Goal: Submit feedback/report problem

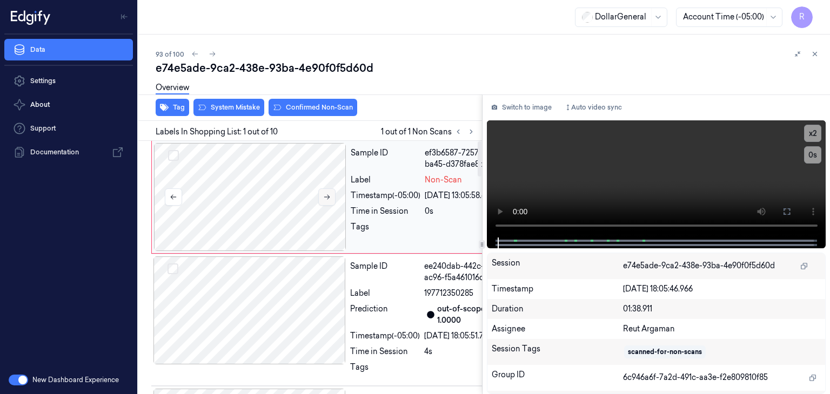
click at [329, 202] on button at bounding box center [326, 197] width 17 height 17
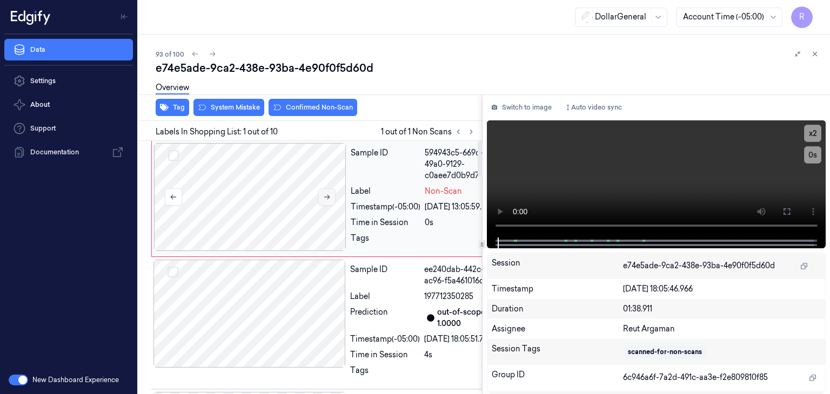
click at [329, 202] on button at bounding box center [326, 197] width 17 height 17
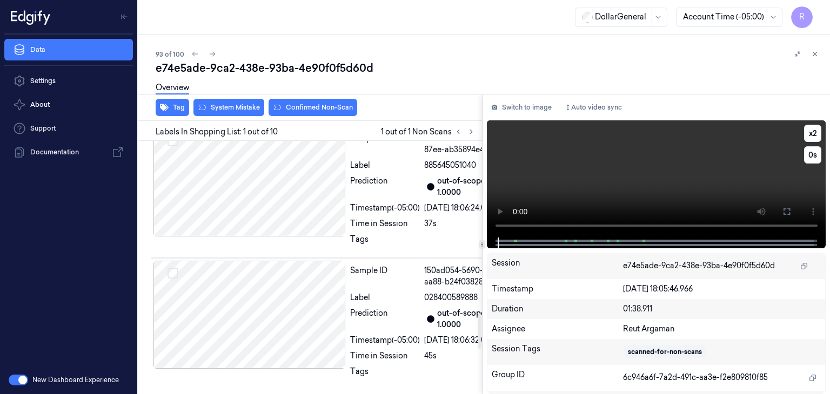
click at [579, 160] on video at bounding box center [656, 179] width 339 height 117
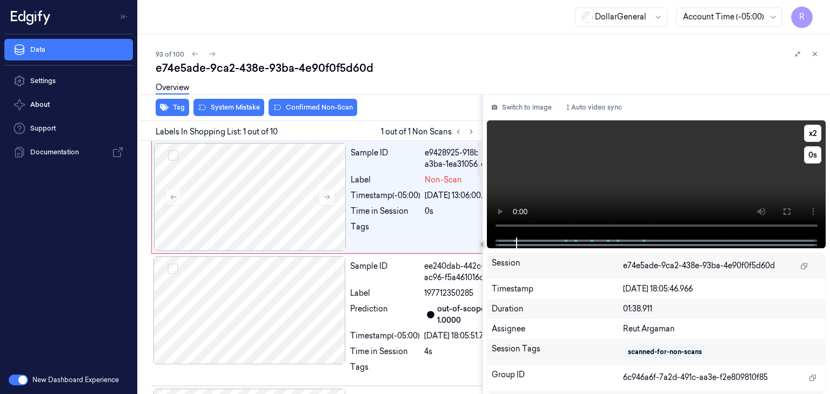
click at [550, 163] on video at bounding box center [656, 179] width 339 height 117
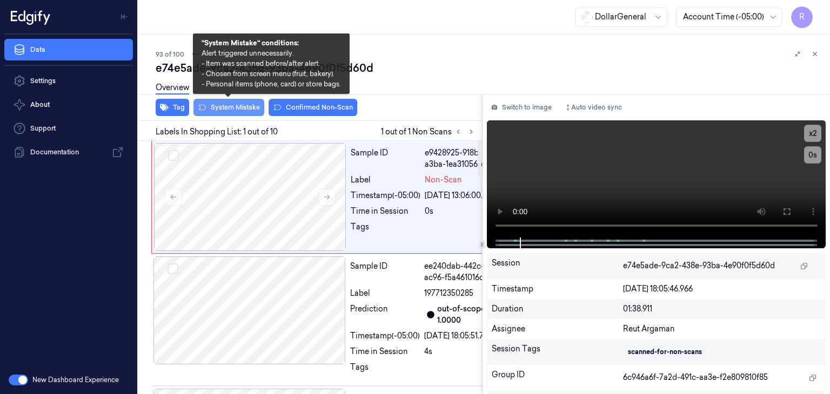
click at [226, 107] on button "System Mistake" at bounding box center [228, 107] width 71 height 17
click at [172, 109] on button "Tag" at bounding box center [173, 107] width 34 height 17
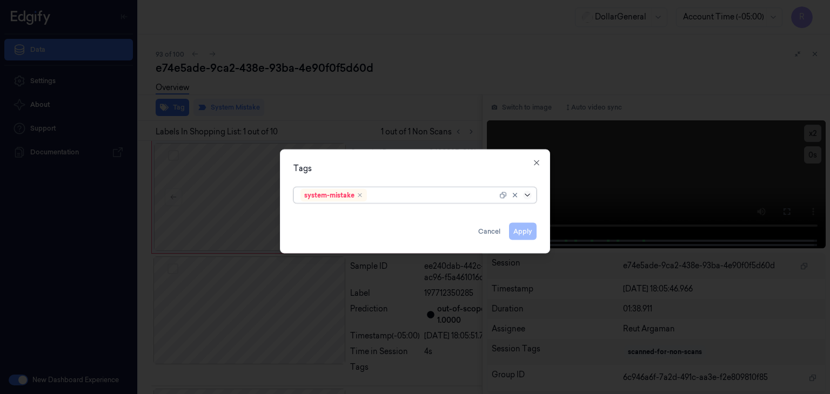
click at [530, 198] on icon at bounding box center [527, 195] width 9 height 9
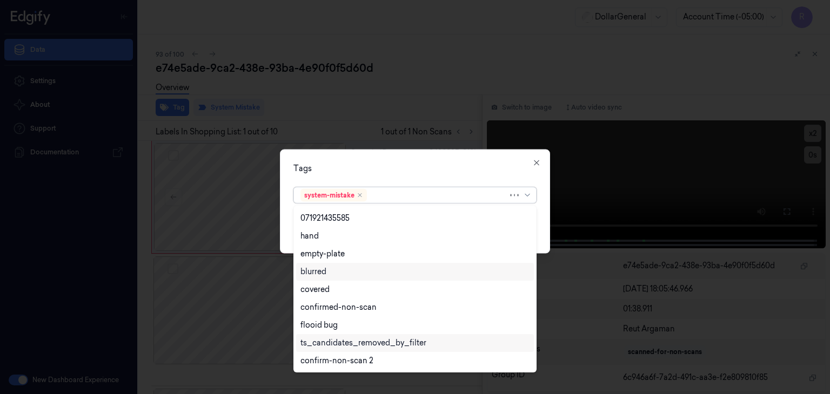
scroll to position [230, 0]
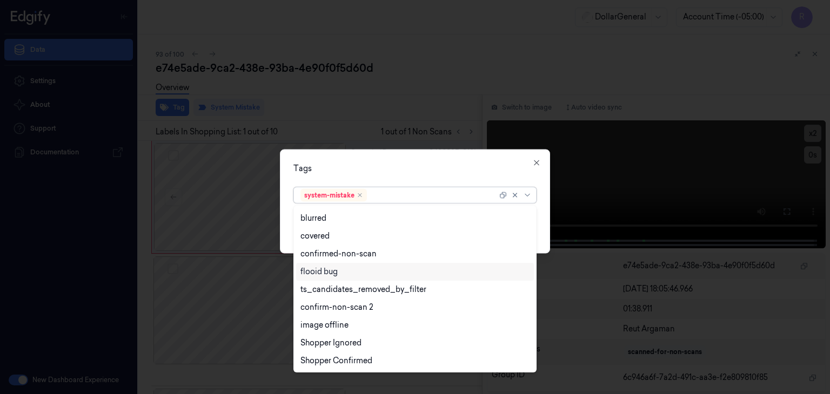
click at [346, 273] on div "flooid bug" at bounding box center [414, 271] width 229 height 11
click at [539, 226] on div "Tags option flooid bug , selected. 21 results available. Use Up and Down to cho…" at bounding box center [415, 202] width 270 height 104
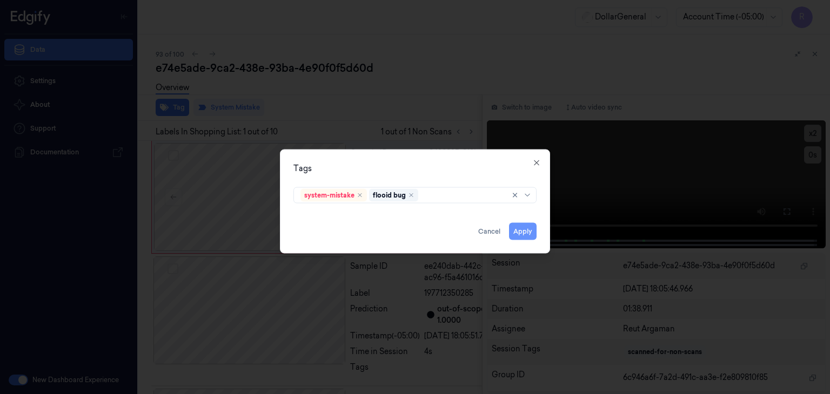
click at [530, 232] on button "Apply" at bounding box center [523, 231] width 28 height 17
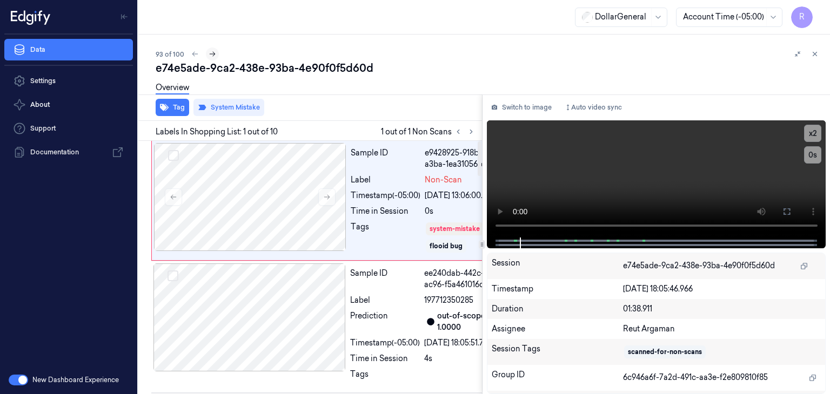
click at [214, 57] on icon at bounding box center [213, 54] width 8 height 8
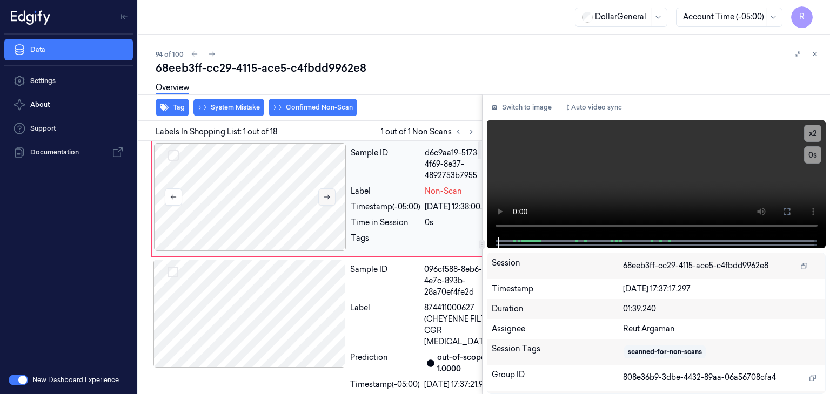
click at [335, 195] on button at bounding box center [326, 197] width 17 height 17
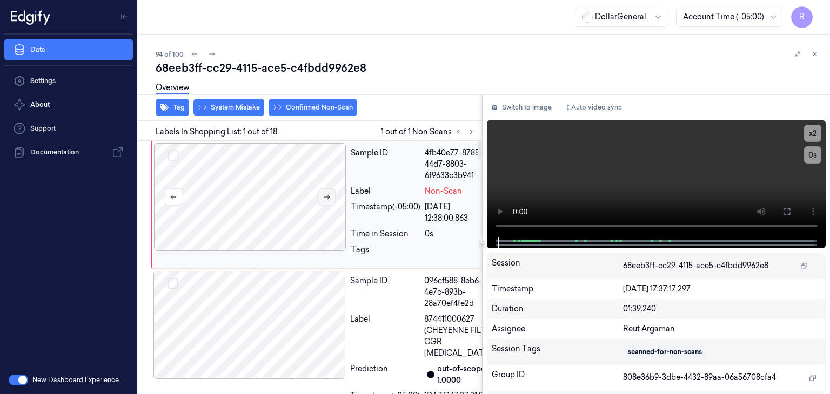
click at [335, 195] on button at bounding box center [326, 197] width 17 height 17
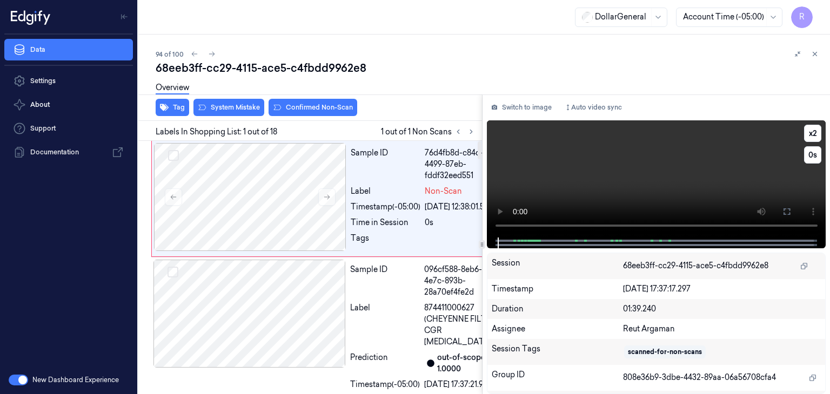
click at [545, 188] on video at bounding box center [656, 179] width 339 height 117
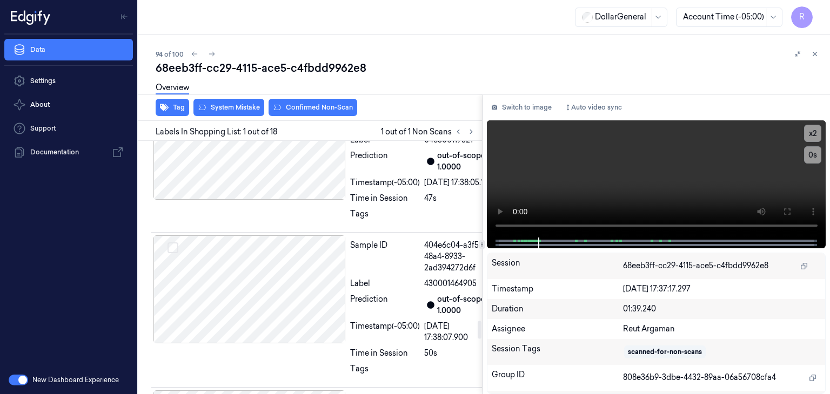
scroll to position [2594, 0]
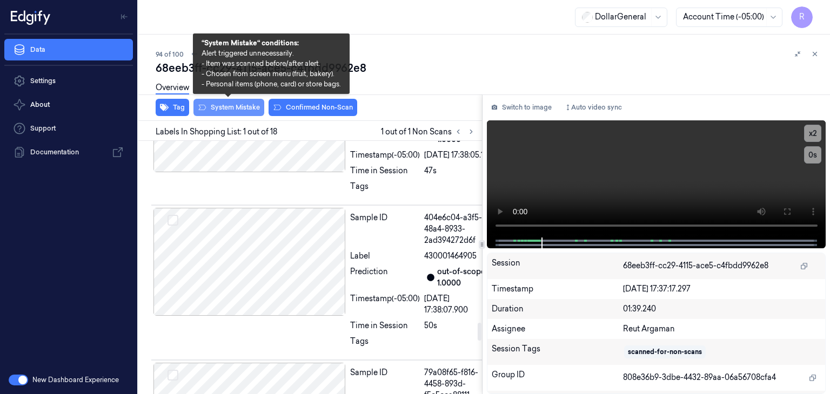
click at [234, 106] on button "System Mistake" at bounding box center [228, 107] width 71 height 17
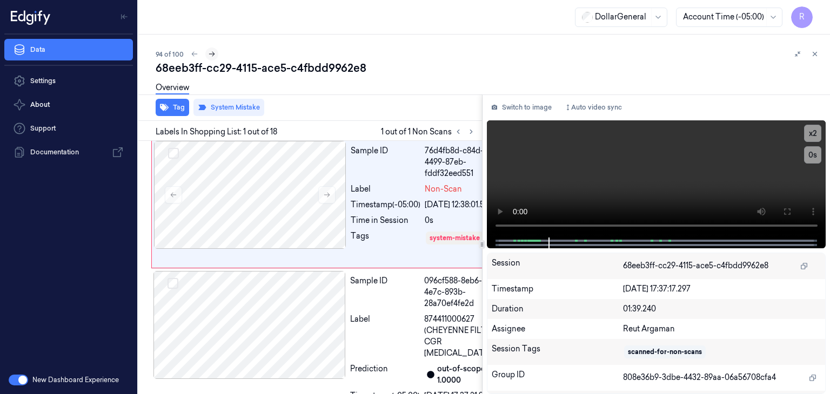
scroll to position [0, 0]
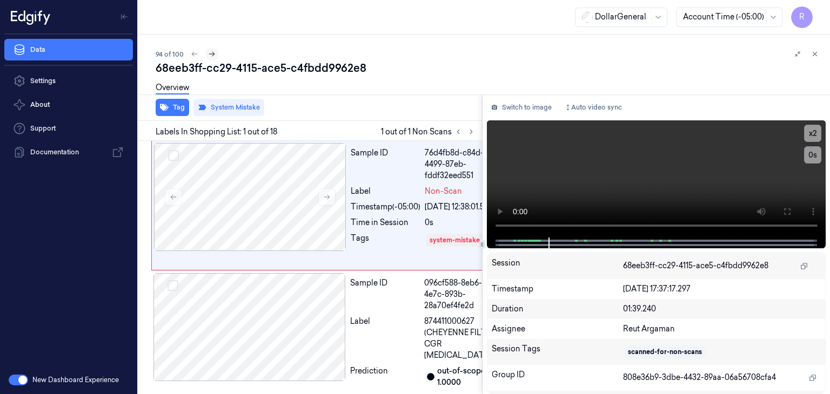
click at [213, 53] on icon at bounding box center [212, 54] width 6 height 5
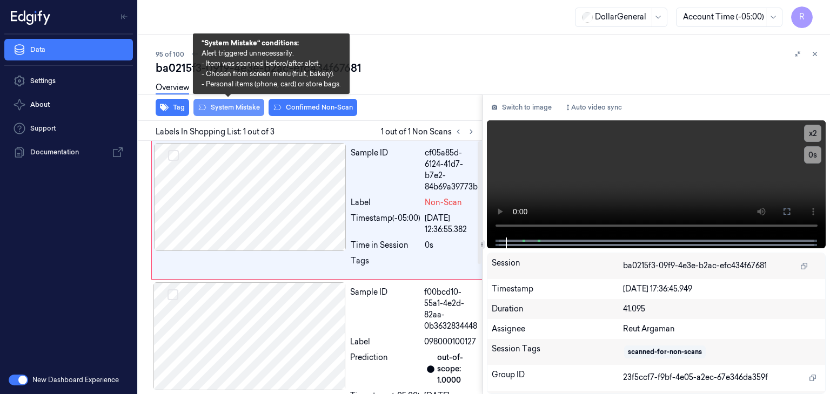
click at [242, 108] on button "System Mistake" at bounding box center [228, 107] width 71 height 17
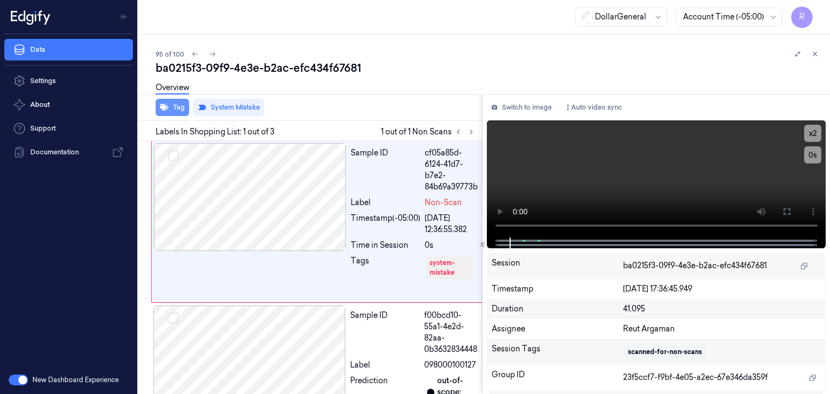
click at [182, 105] on button "Tag" at bounding box center [173, 107] width 34 height 17
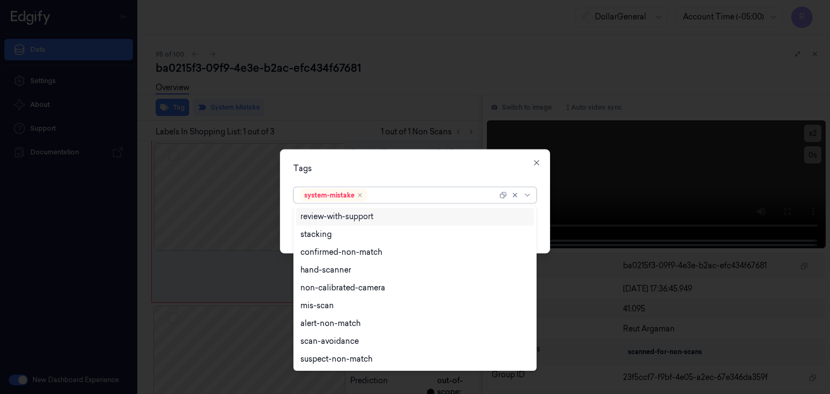
click at [527, 201] on div at bounding box center [516, 195] width 35 height 15
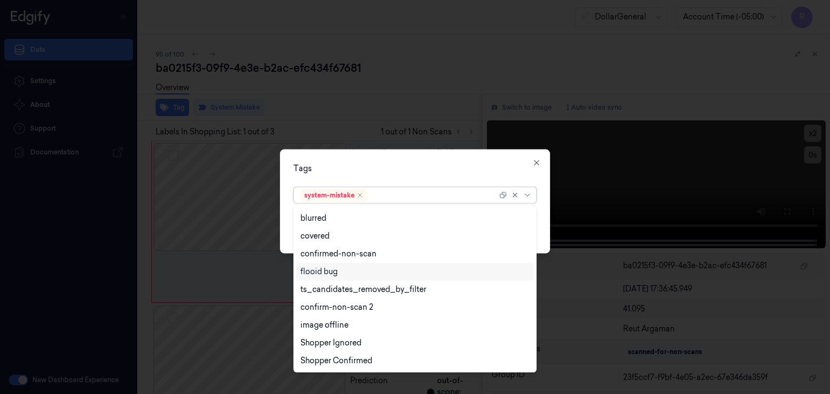
click at [350, 268] on div "flooid bug" at bounding box center [414, 271] width 229 height 11
click at [542, 228] on div "Tags option flooid bug , selected. 21 results available. Use Up and Down to cho…" at bounding box center [415, 202] width 270 height 104
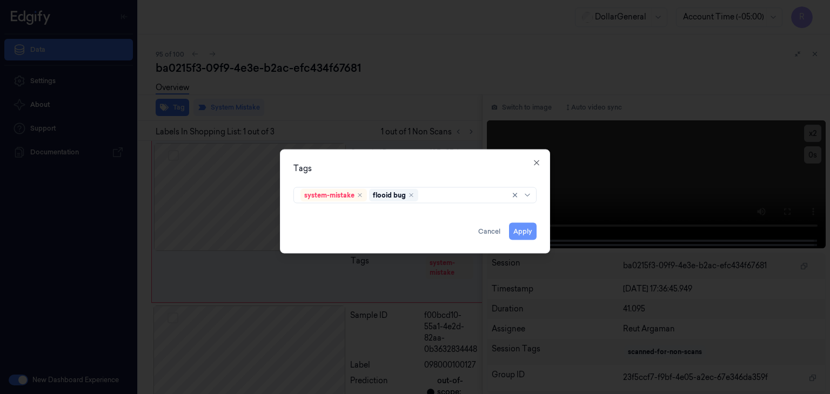
click at [526, 236] on button "Apply" at bounding box center [523, 231] width 28 height 17
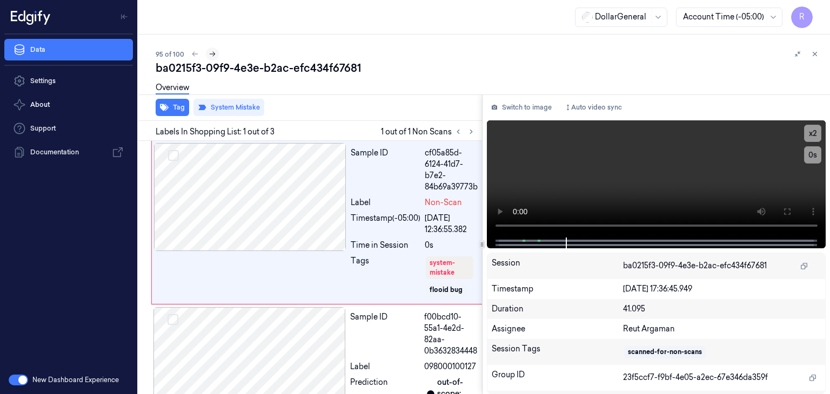
click at [213, 56] on icon at bounding box center [213, 54] width 8 height 8
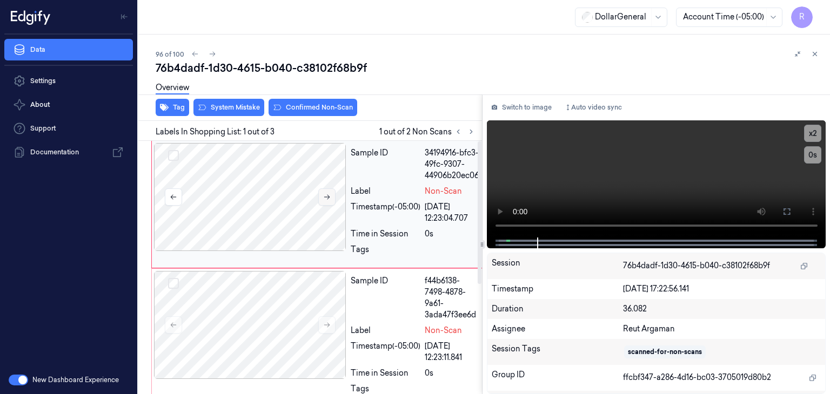
click at [330, 197] on icon at bounding box center [327, 197] width 8 height 8
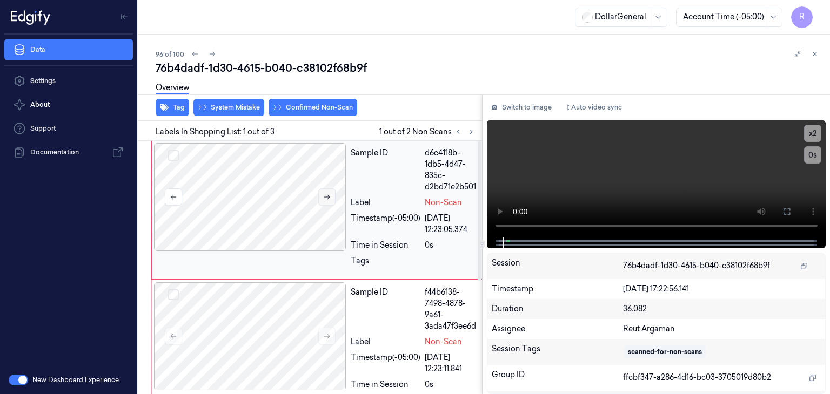
click at [330, 197] on icon at bounding box center [327, 197] width 8 height 8
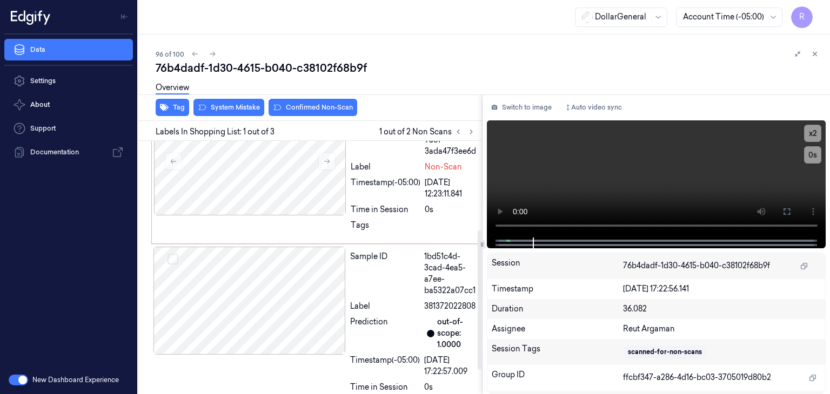
scroll to position [205, 0]
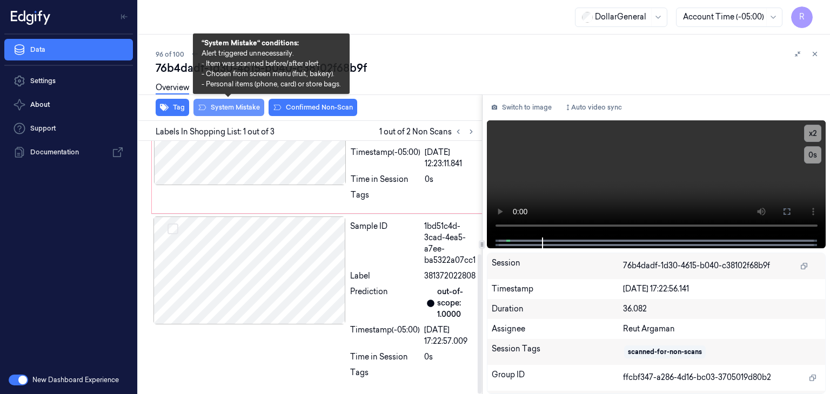
click at [242, 108] on button "System Mistake" at bounding box center [228, 107] width 71 height 17
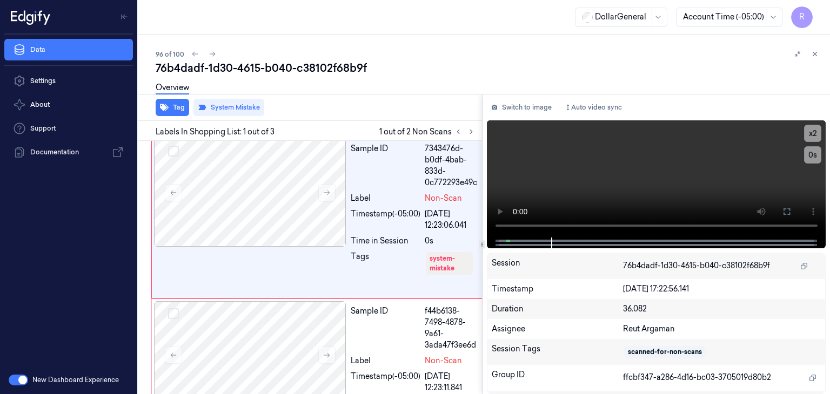
scroll to position [0, 0]
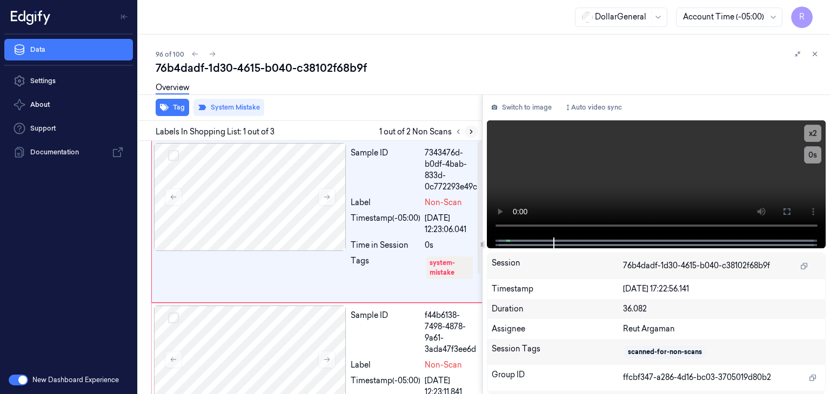
click at [471, 131] on icon at bounding box center [471, 132] width 8 height 8
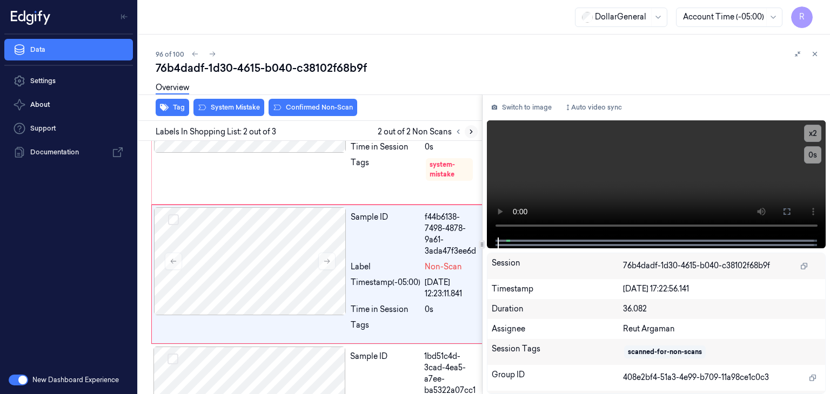
scroll to position [104, 0]
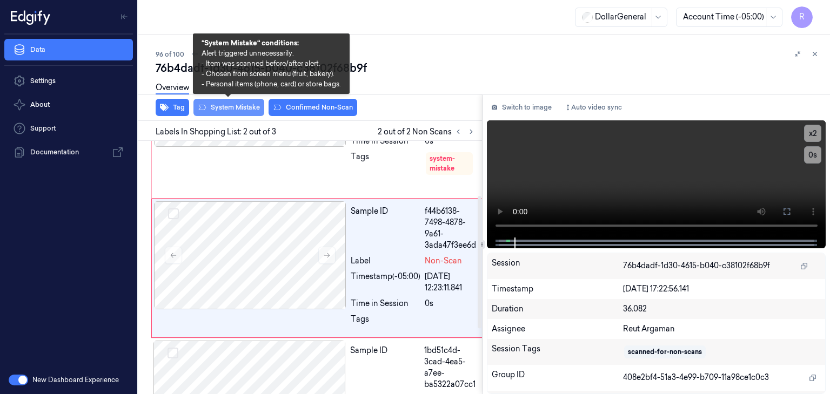
click at [238, 104] on button "System Mistake" at bounding box center [228, 107] width 71 height 17
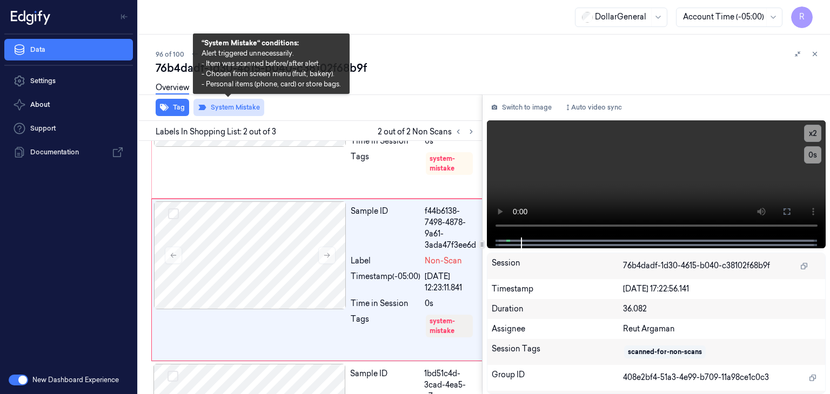
scroll to position [116, 0]
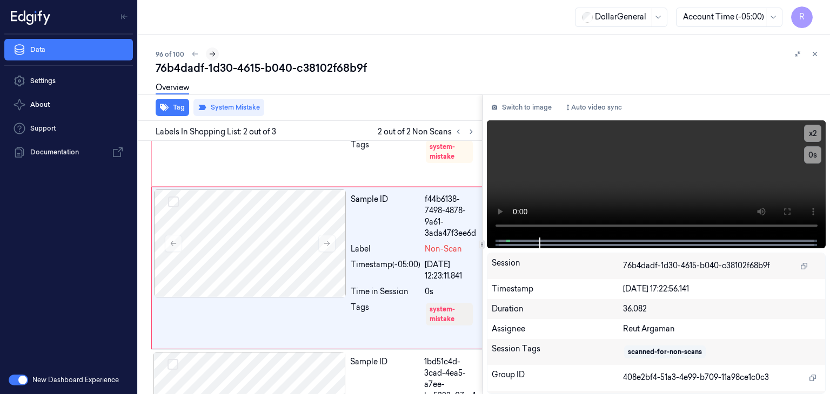
click at [214, 53] on icon at bounding box center [213, 54] width 8 height 8
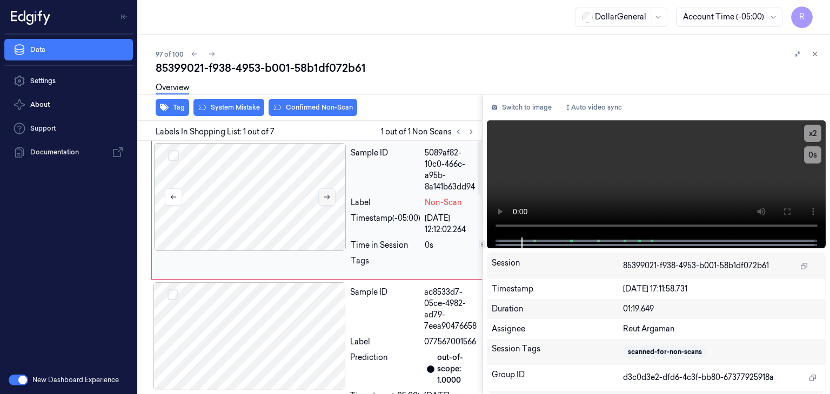
click at [331, 197] on button at bounding box center [326, 197] width 17 height 17
click at [249, 111] on button "System Mistake" at bounding box center [228, 107] width 71 height 17
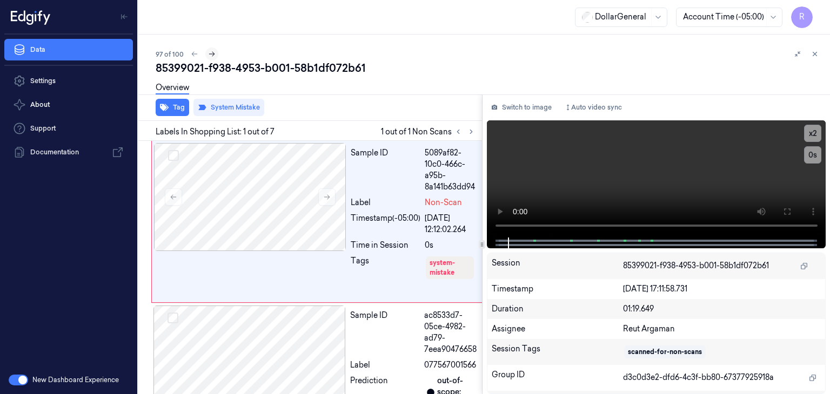
click at [214, 58] on button at bounding box center [211, 54] width 13 height 13
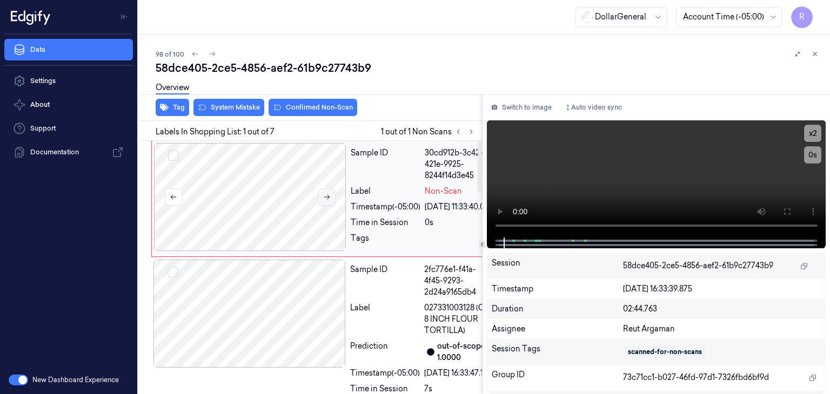
click at [324, 193] on icon at bounding box center [327, 197] width 8 height 8
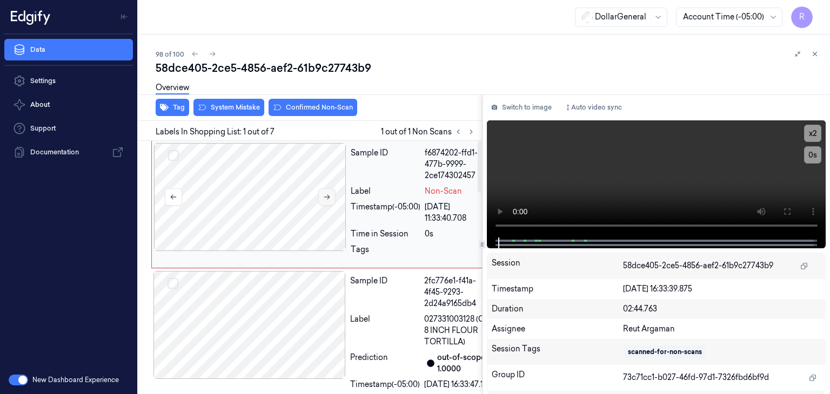
click at [324, 193] on icon at bounding box center [327, 197] width 8 height 8
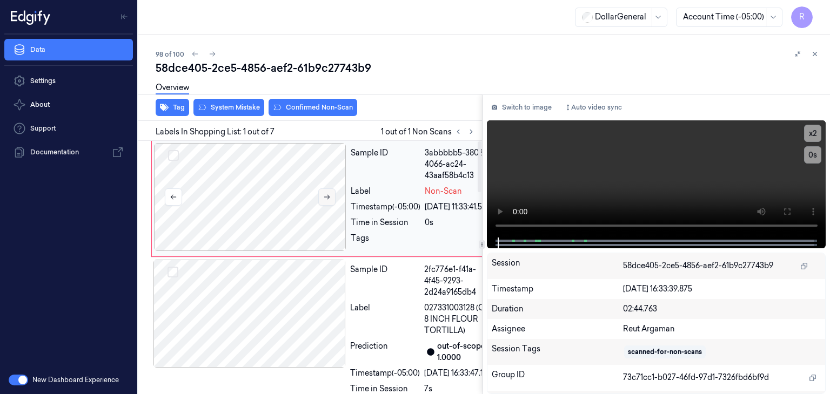
click at [324, 193] on icon at bounding box center [327, 197] width 8 height 8
click at [216, 105] on button "System Mistake" at bounding box center [228, 107] width 71 height 17
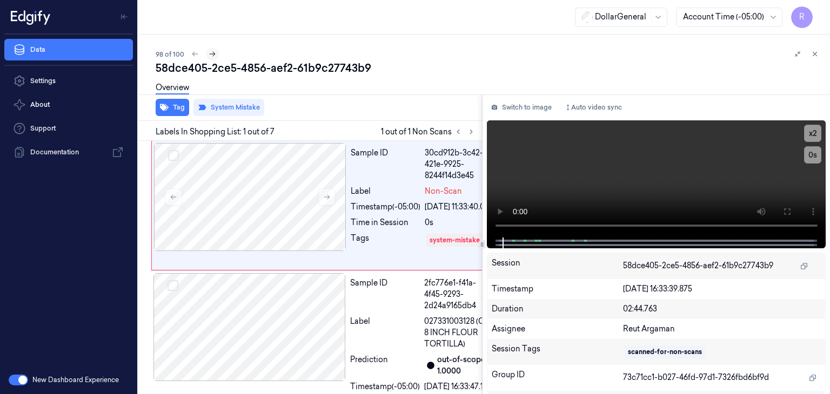
click at [213, 57] on icon at bounding box center [213, 54] width 8 height 8
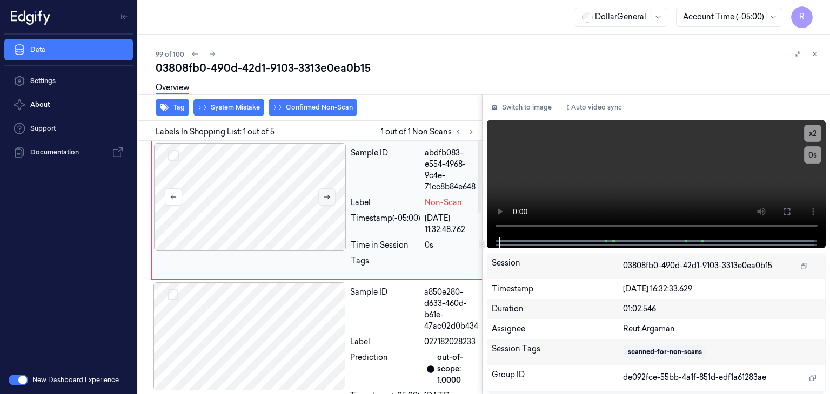
click at [333, 196] on button at bounding box center [326, 197] width 17 height 17
click at [637, 183] on video at bounding box center [656, 179] width 339 height 117
click at [569, 166] on video at bounding box center [656, 179] width 339 height 117
click at [218, 108] on button "System Mistake" at bounding box center [228, 107] width 71 height 17
click at [182, 110] on button "Tag" at bounding box center [173, 107] width 34 height 17
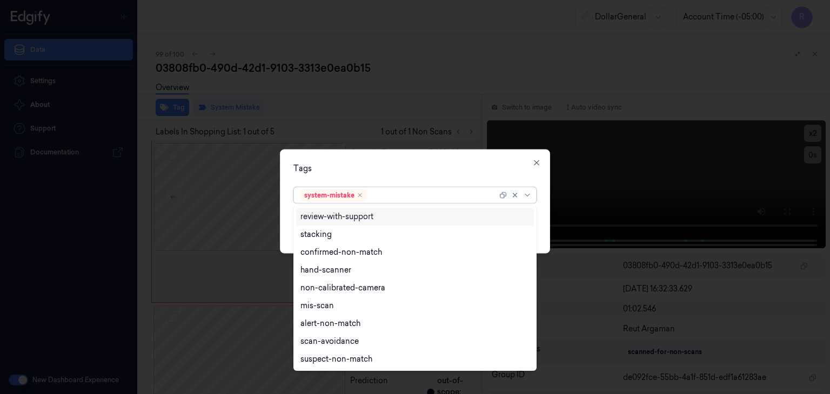
click at [534, 198] on div "system-mistake" at bounding box center [414, 196] width 243 height 16
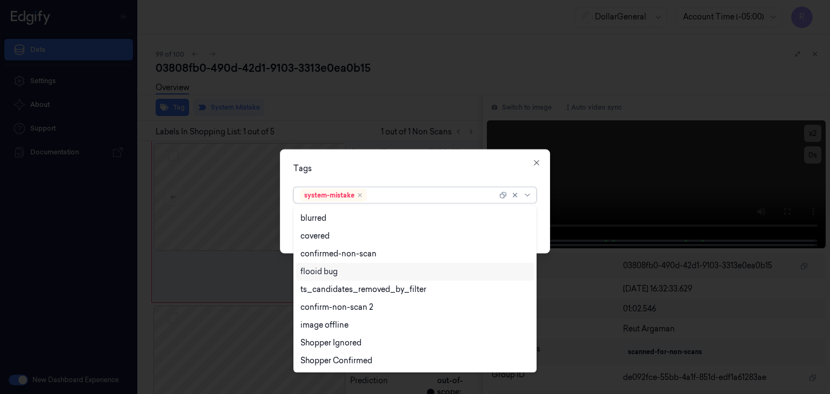
click at [320, 266] on div "flooid bug" at bounding box center [318, 271] width 37 height 11
click at [544, 235] on div "Tags option flooid bug , selected. 21 results available. Use Up and Down to cho…" at bounding box center [415, 202] width 270 height 104
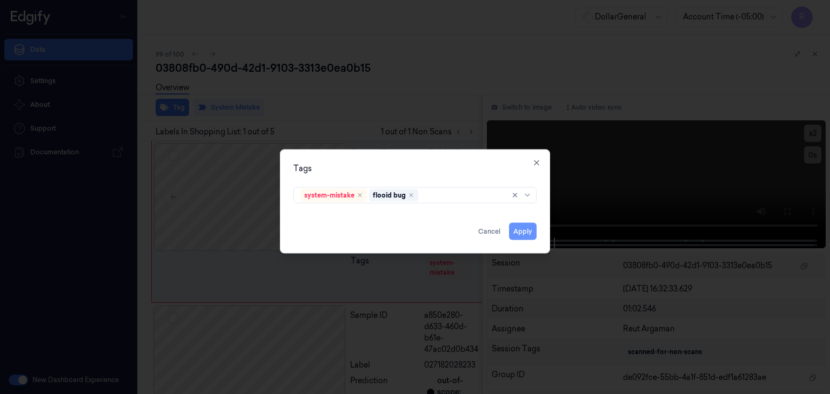
click at [529, 237] on button "Apply" at bounding box center [523, 231] width 28 height 17
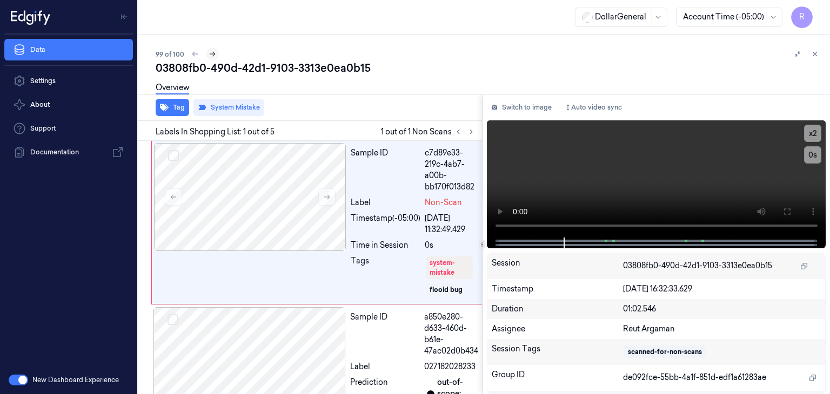
click at [215, 55] on icon at bounding box center [213, 54] width 8 height 8
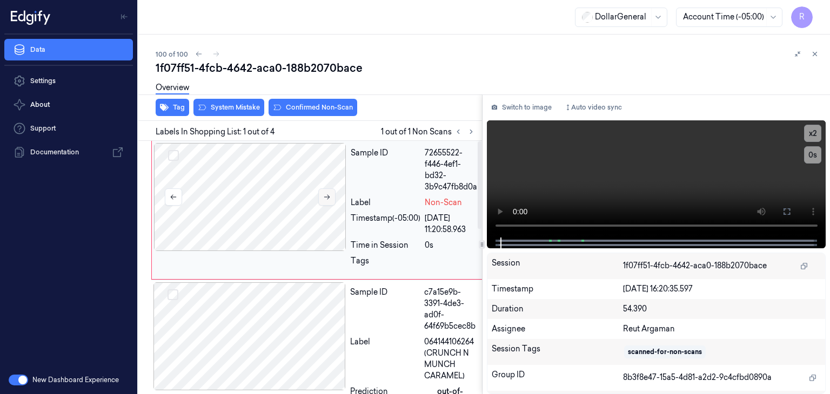
click at [320, 199] on button at bounding box center [326, 197] width 17 height 17
click at [236, 112] on button "System Mistake" at bounding box center [228, 107] width 71 height 17
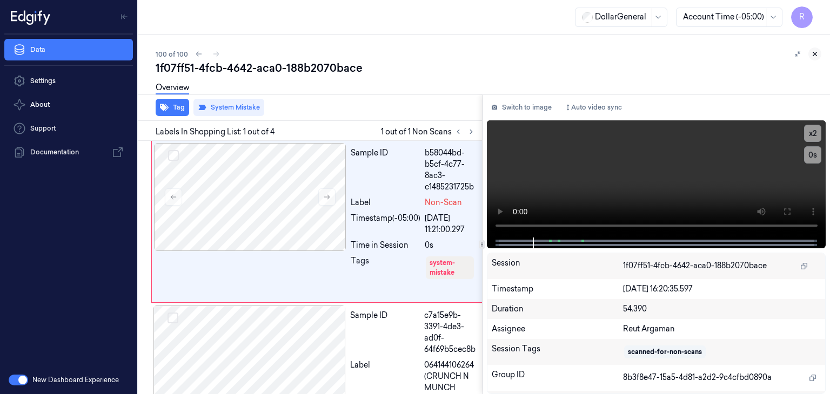
click at [818, 55] on icon at bounding box center [815, 54] width 8 height 8
